Goal: Navigation & Orientation: Find specific page/section

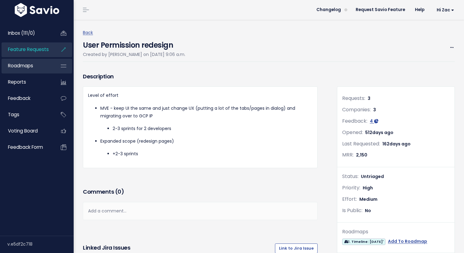
click at [40, 68] on link "Roadmaps" at bounding box center [26, 66] width 49 height 14
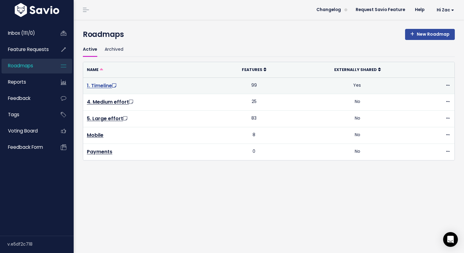
click at [100, 84] on link "1. Timeline" at bounding box center [102, 85] width 31 height 7
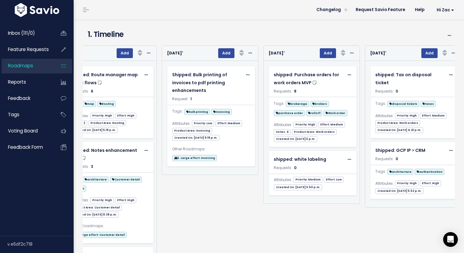
scroll to position [0, 333]
click at [47, 36] on link "Inbox (111/0)" at bounding box center [26, 33] width 49 height 14
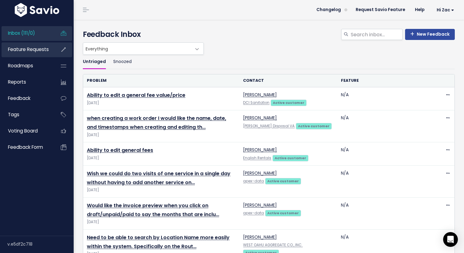
click at [38, 52] on span "Feature Requests" at bounding box center [28, 49] width 41 height 6
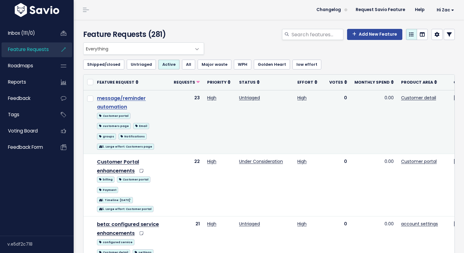
click at [126, 97] on link "message/reminder automation" at bounding box center [121, 103] width 49 height 16
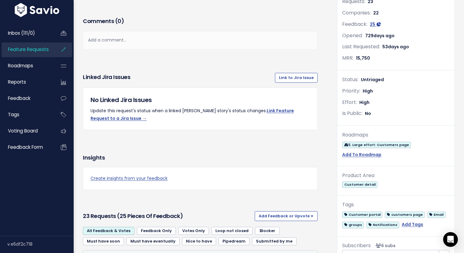
scroll to position [88, 0]
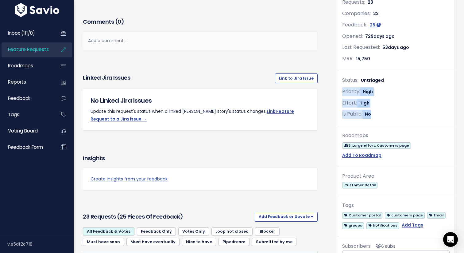
drag, startPoint x: 384, startPoint y: 113, endPoint x: 361, endPoint y: 86, distance: 35.5
click at [361, 86] on div "Status: Untriaged Priority: High Effort: High Is Public: No" at bounding box center [395, 101] width 117 height 50
click at [345, 117] on span "Is Public:" at bounding box center [352, 113] width 20 height 7
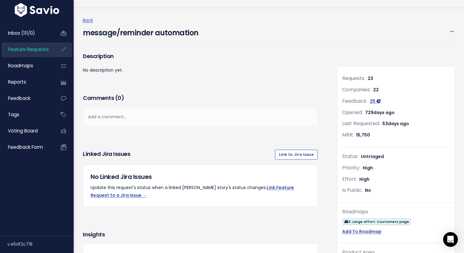
scroll to position [0, 0]
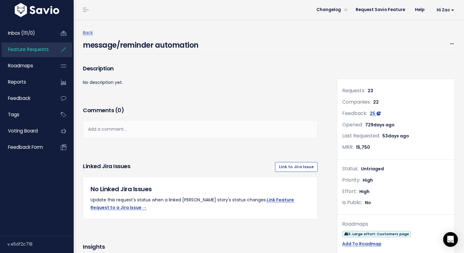
click at [41, 49] on span "Feature Requests" at bounding box center [28, 49] width 41 height 6
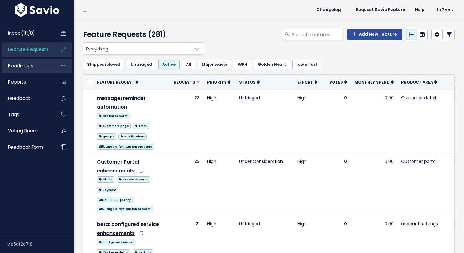
click at [33, 67] on span "Roadmaps" at bounding box center [20, 65] width 25 height 6
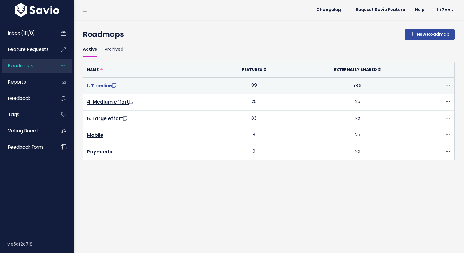
click at [104, 88] on link "1. Timeline" at bounding box center [102, 85] width 31 height 7
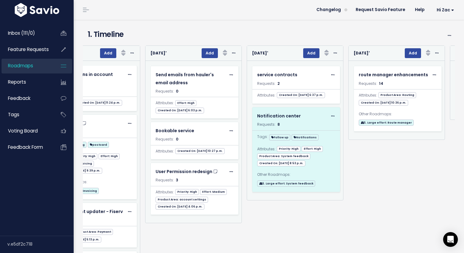
scroll to position [0, 3093]
